Goal: Information Seeking & Learning: Learn about a topic

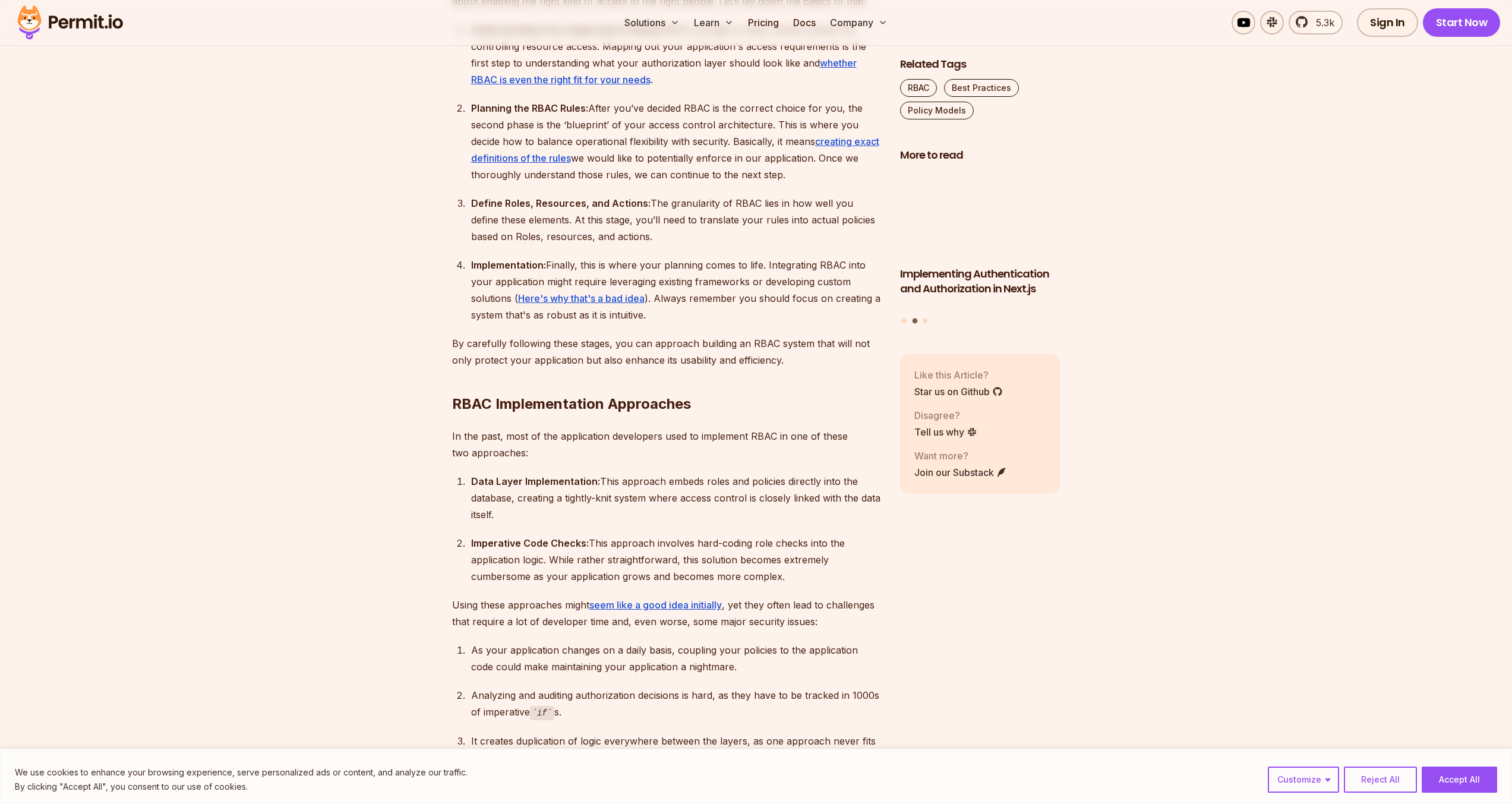
scroll to position [1545, 0]
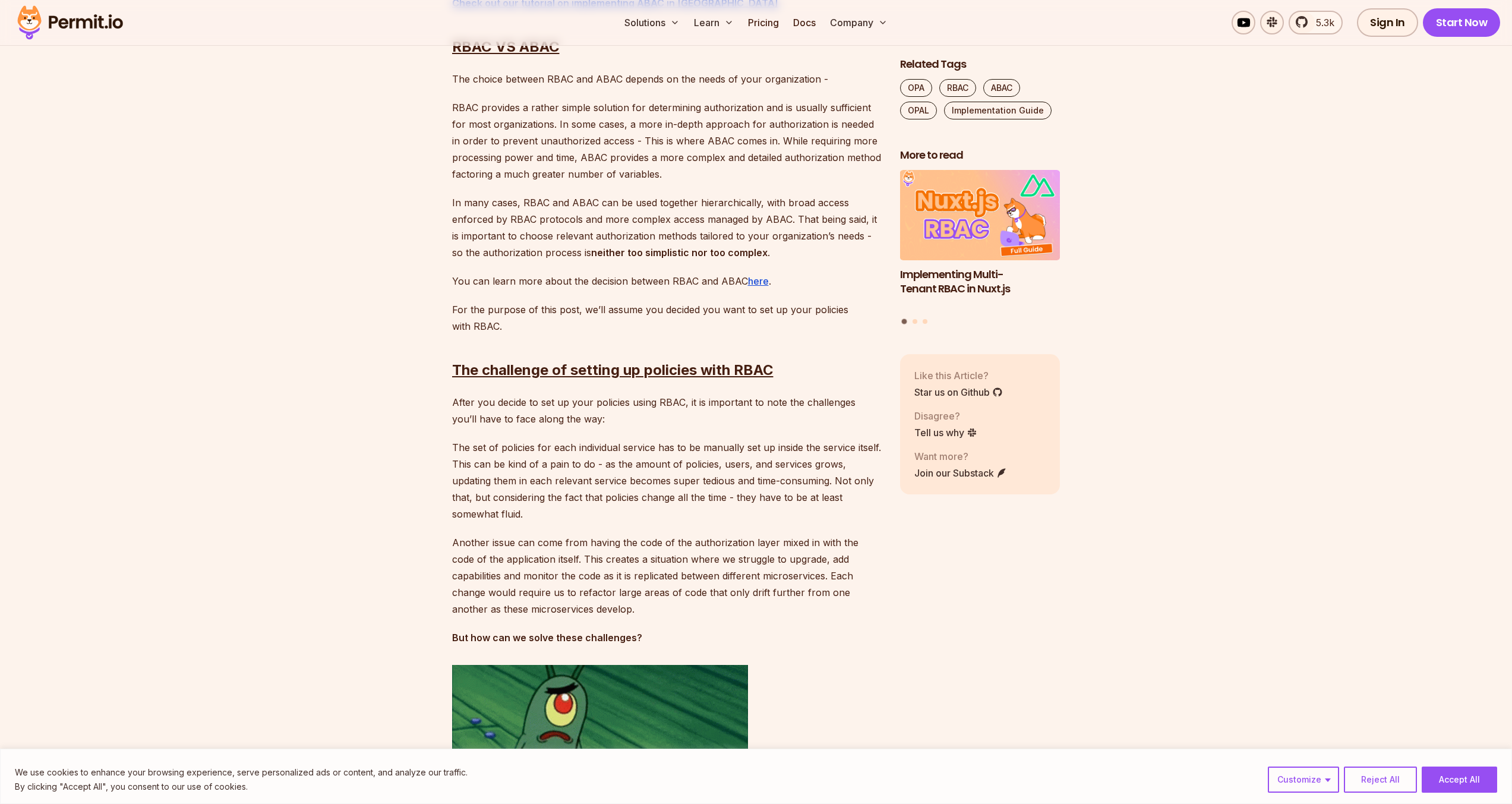
scroll to position [1308, 0]
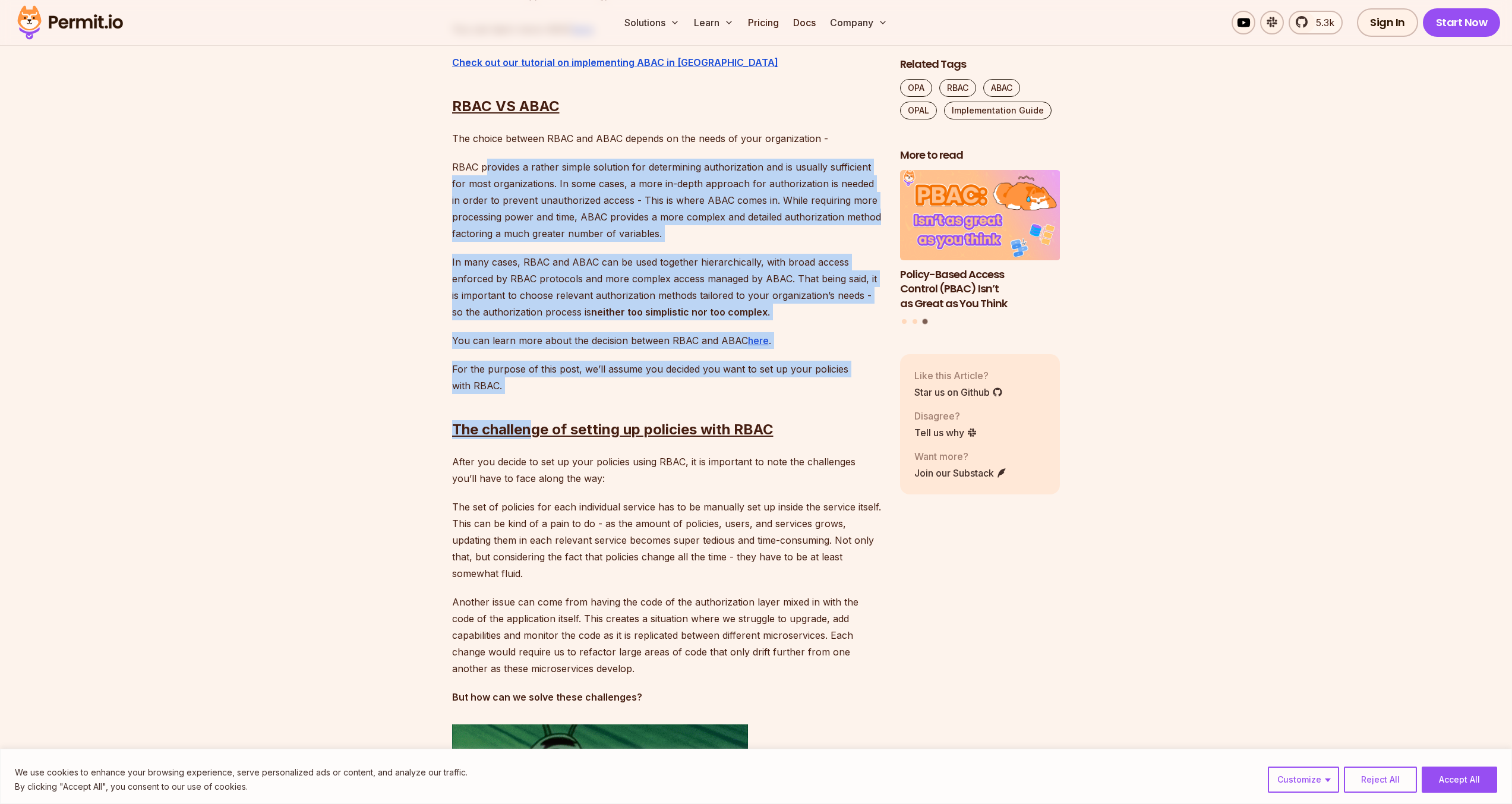
drag, startPoint x: 487, startPoint y: 164, endPoint x: 532, endPoint y: 385, distance: 225.5
click at [532, 385] on h2 "The challenge of setting up policies with RBAC" at bounding box center [666, 406] width 429 height 67
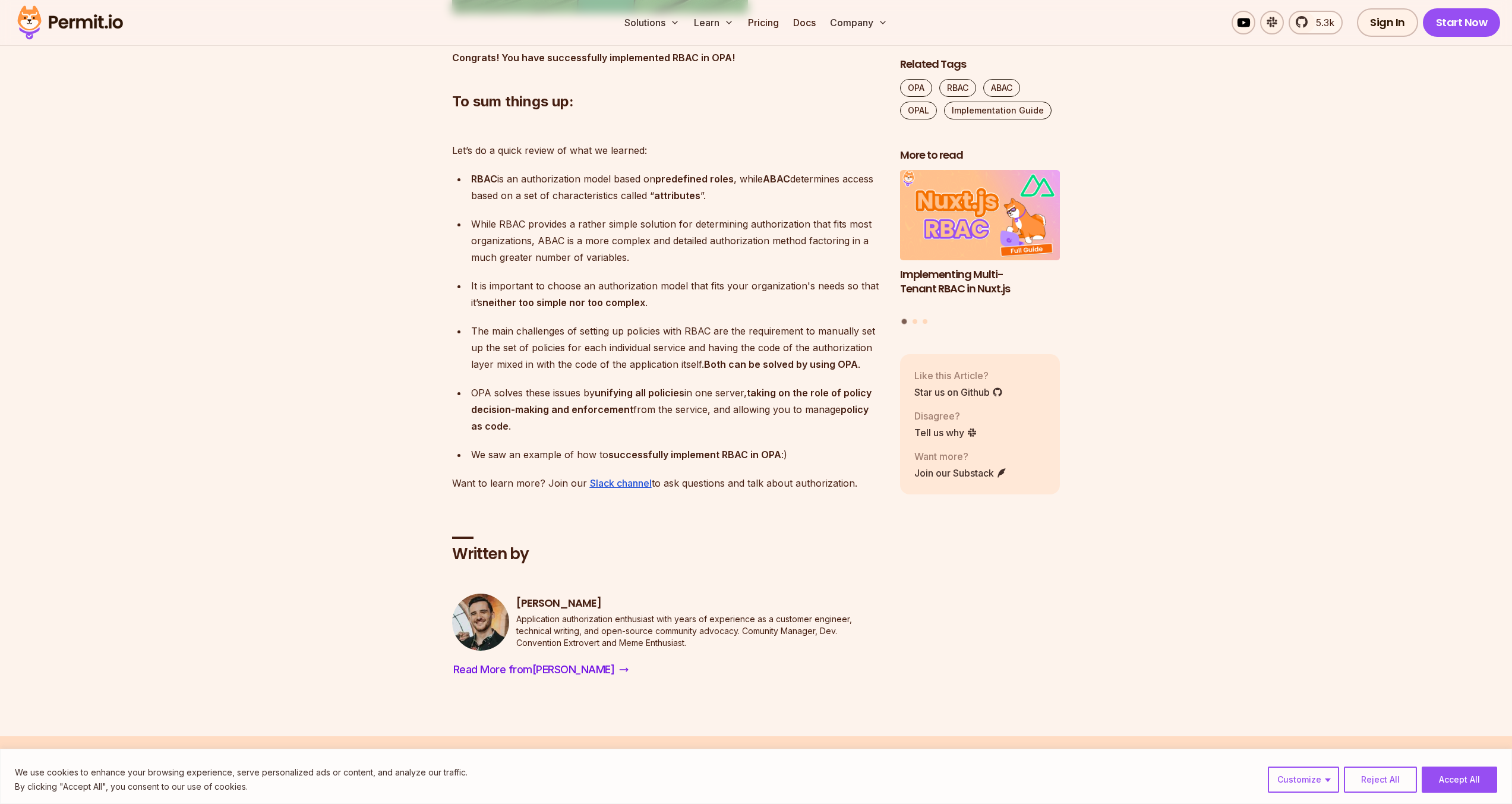
scroll to position [4696, 0]
